Goal: Task Accomplishment & Management: Use online tool/utility

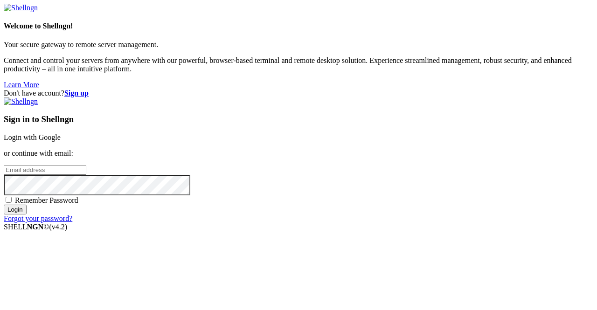
click at [61, 133] on link "Login with Google" at bounding box center [32, 137] width 57 height 8
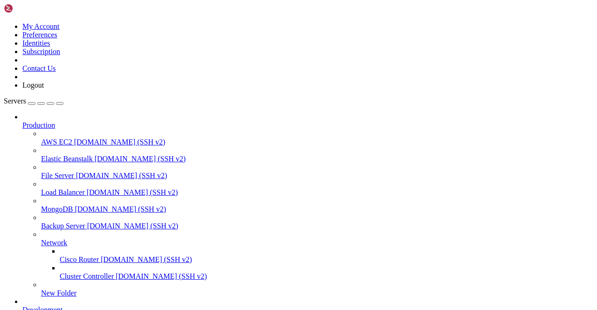
scroll to position [140, 0]
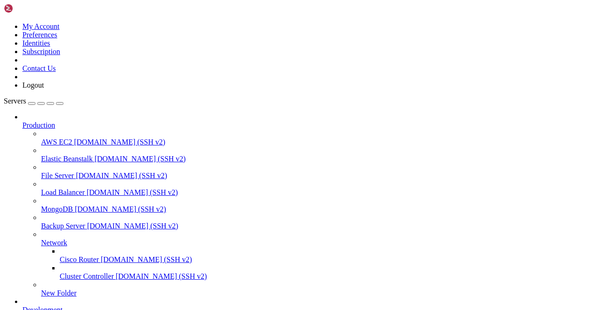
scroll to position [635, 0]
